Goal: Task Accomplishment & Management: Complete application form

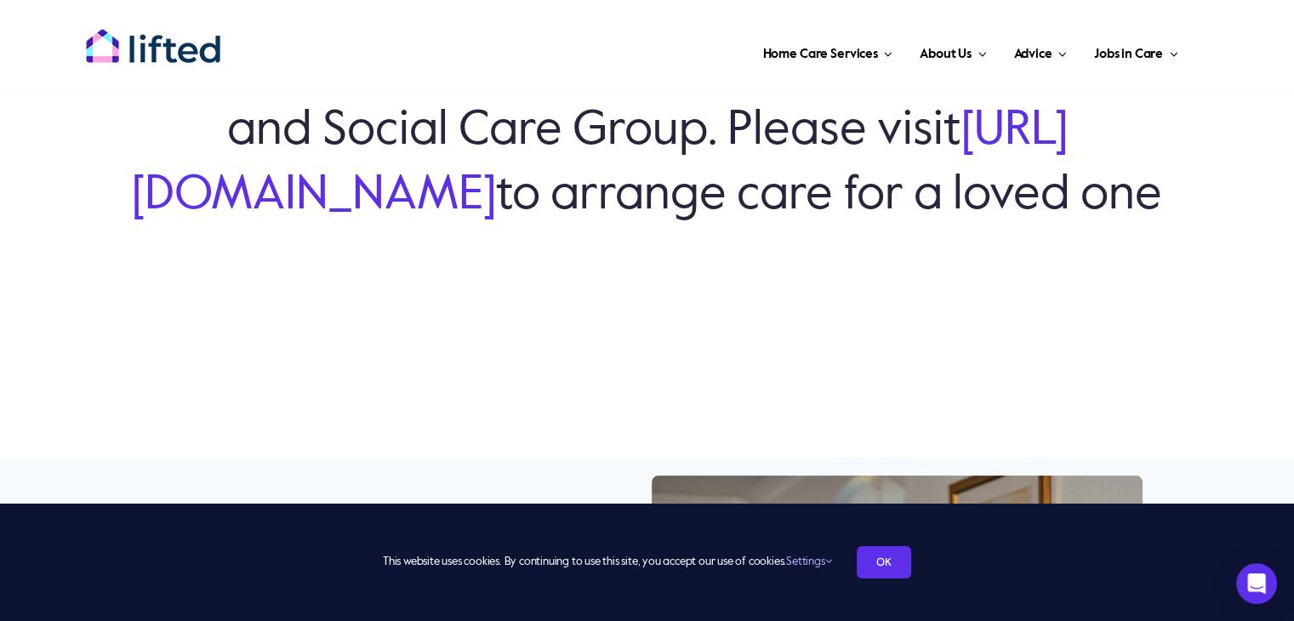
scroll to position [282, 0]
click at [874, 555] on link "OK" at bounding box center [884, 562] width 54 height 32
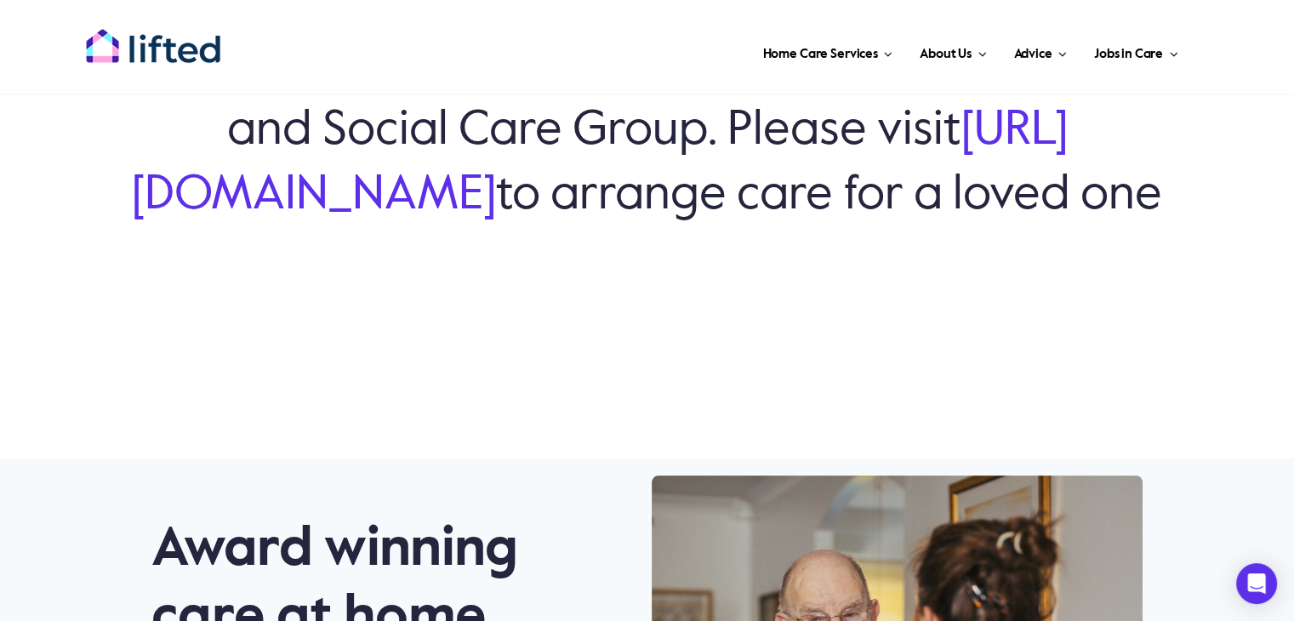
click at [473, 166] on link "https://www.grosvenorhsc.co.uk/" at bounding box center [600, 162] width 936 height 111
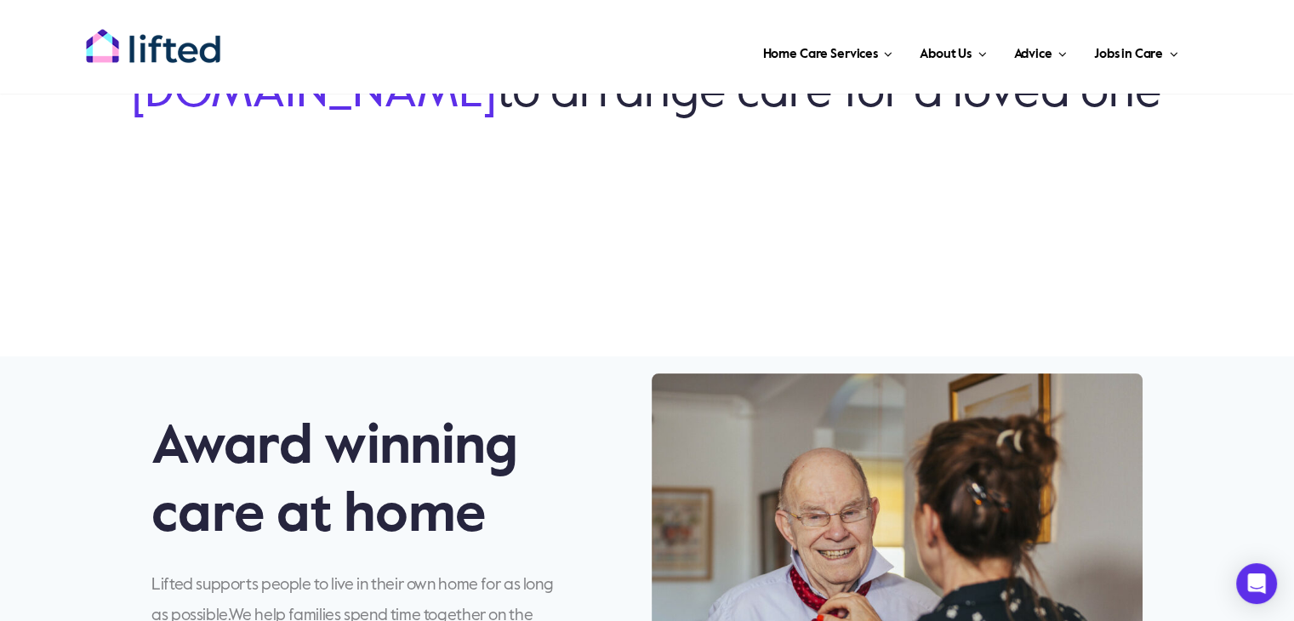
scroll to position [303, 0]
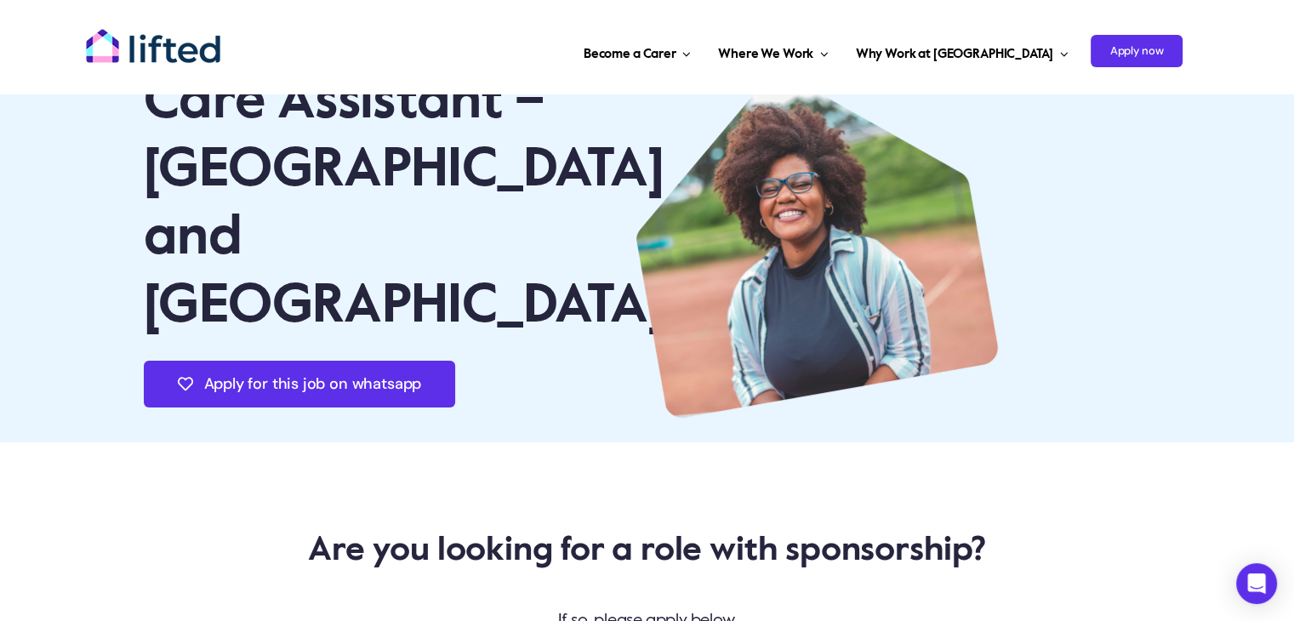
scroll to position [31, 0]
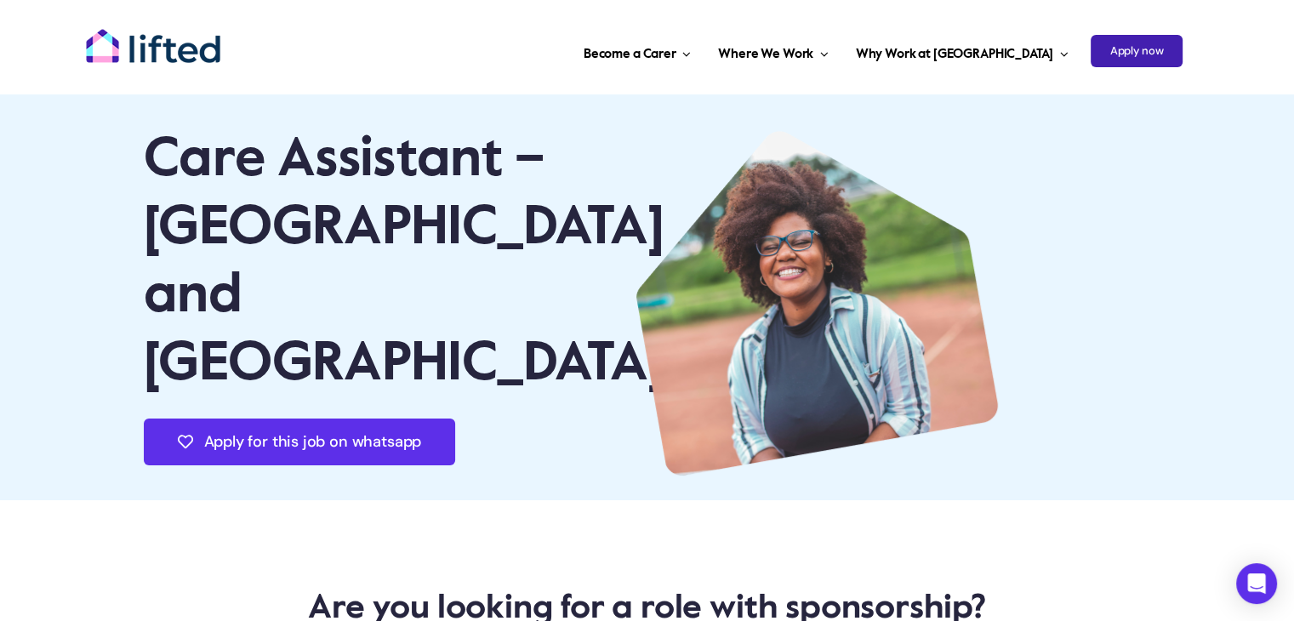
click at [1150, 57] on span "Apply now" at bounding box center [1136, 51] width 93 height 32
